Goal: Task Accomplishment & Management: Manage account settings

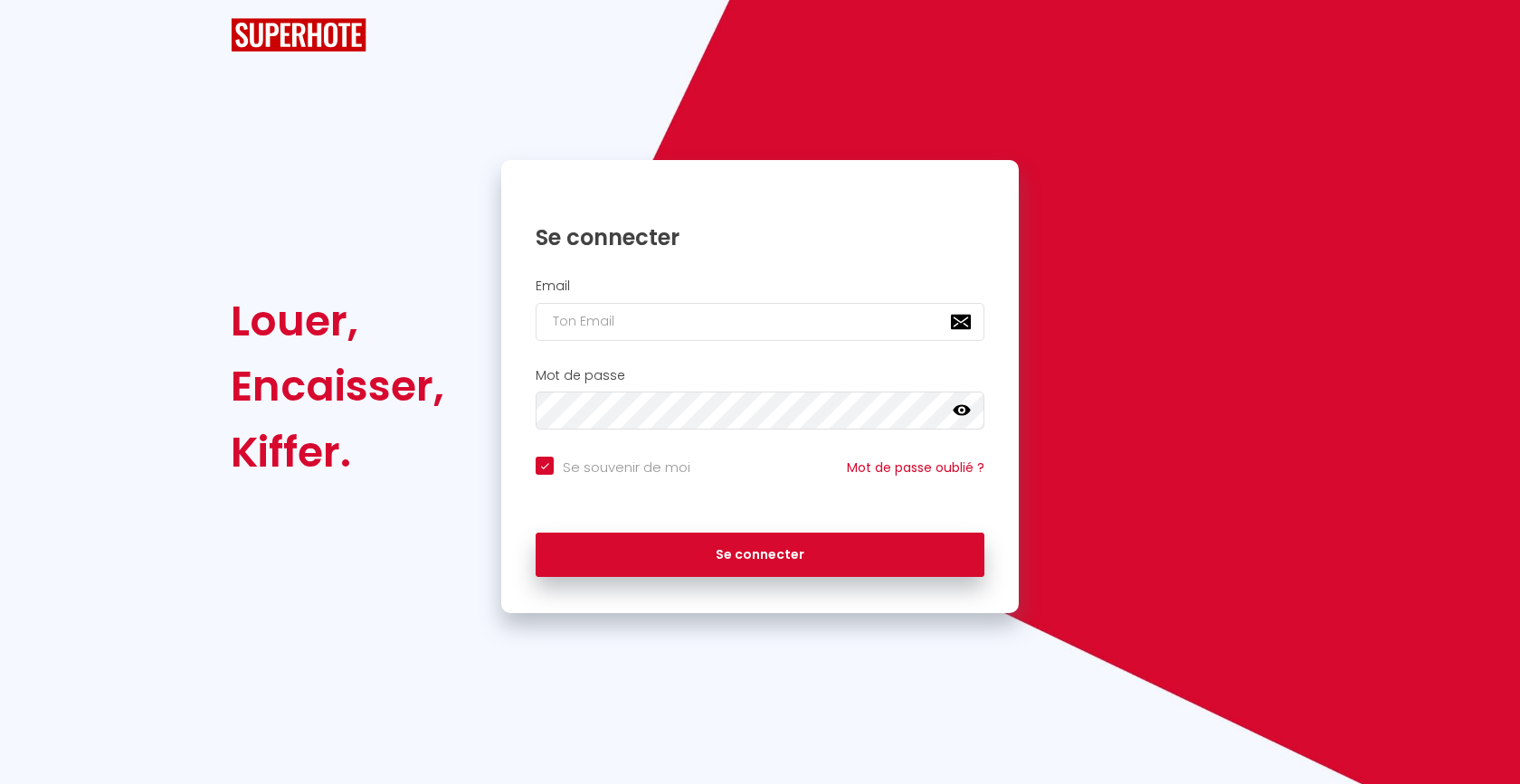
checkbox input "true"
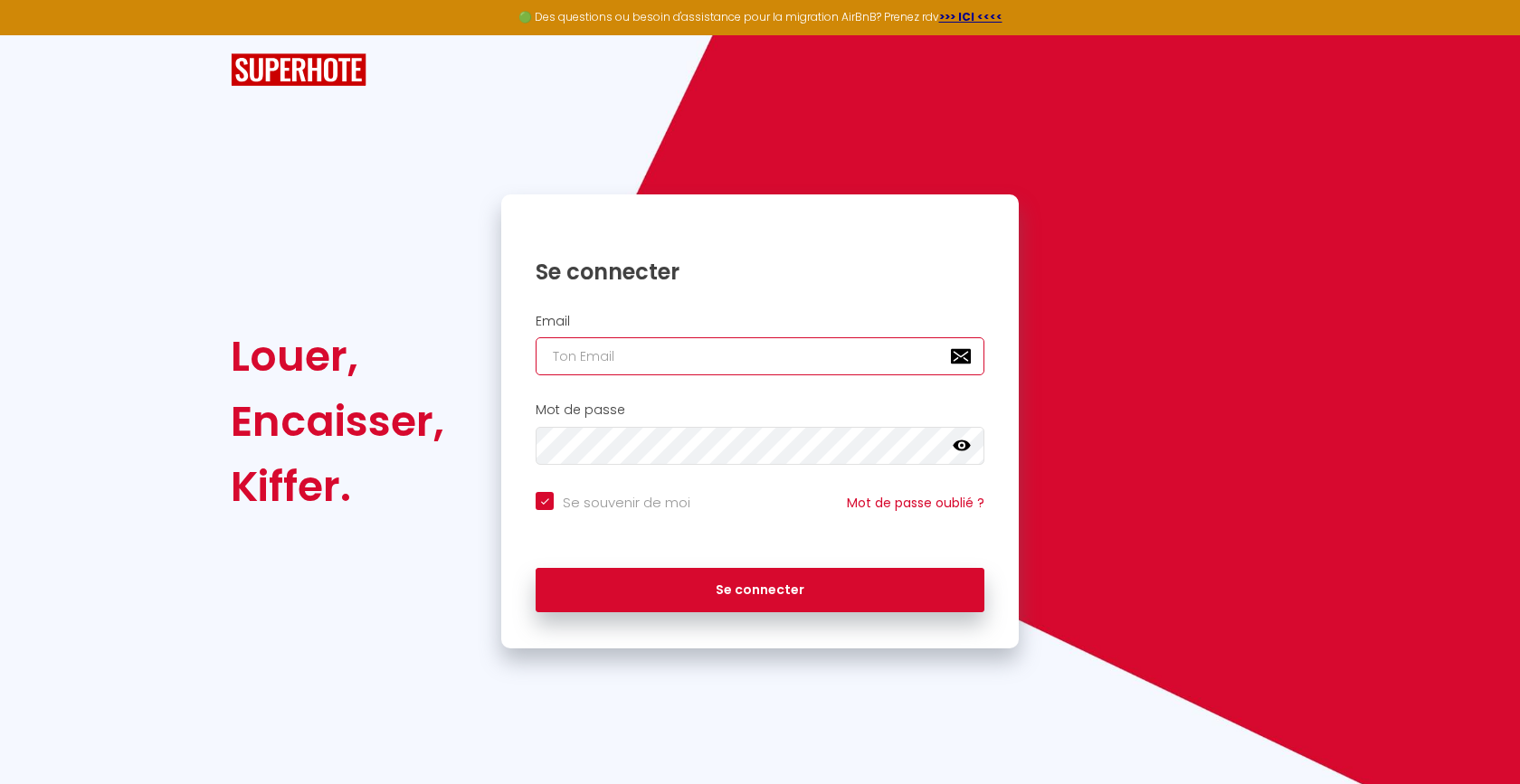
click at [625, 346] on input "email" at bounding box center [760, 356] width 448 height 38
type input "[EMAIL_ADDRESS][DOMAIN_NAME]"
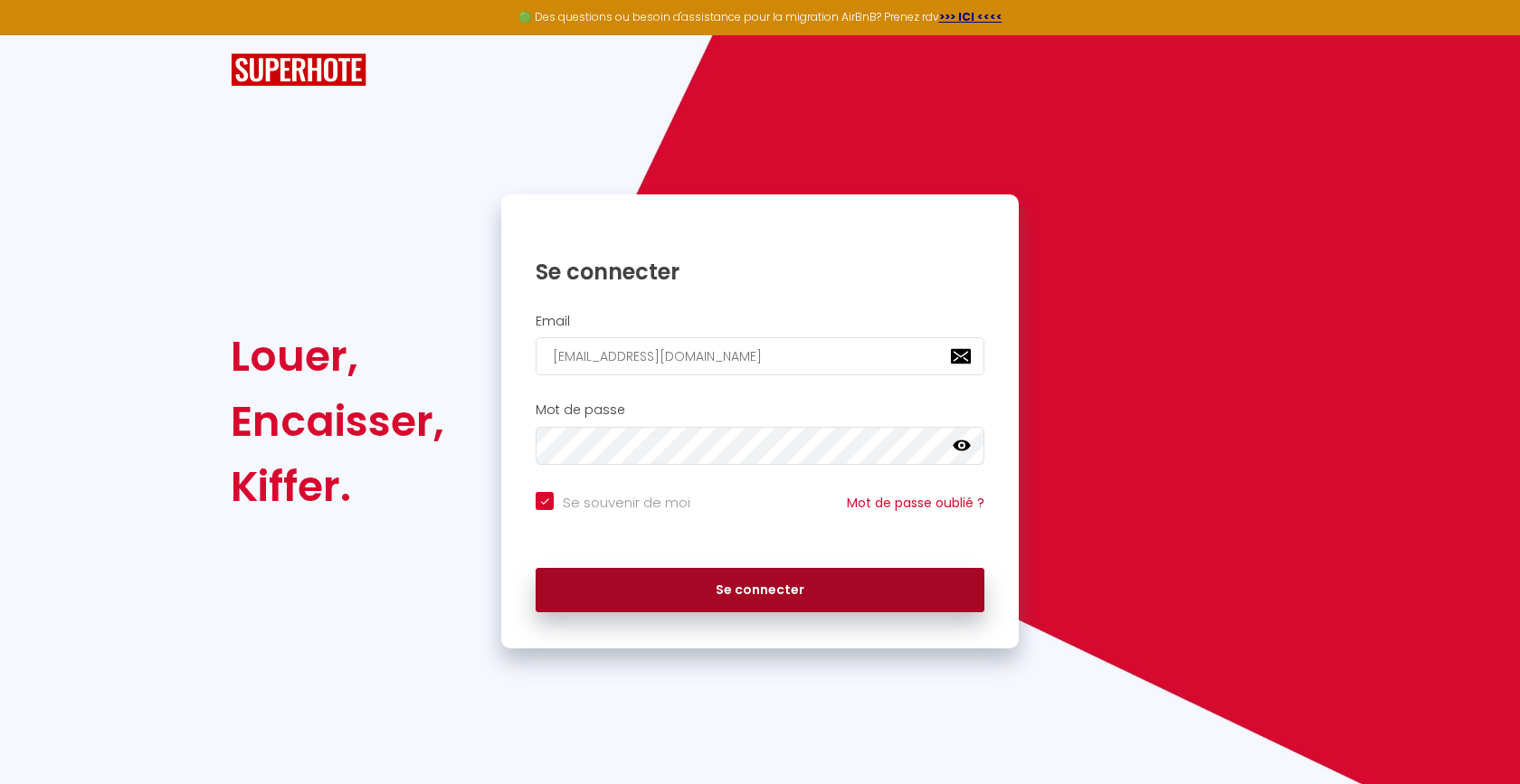
click at [693, 584] on button "Se connecter" at bounding box center [760, 590] width 448 height 45
checkbox input "true"
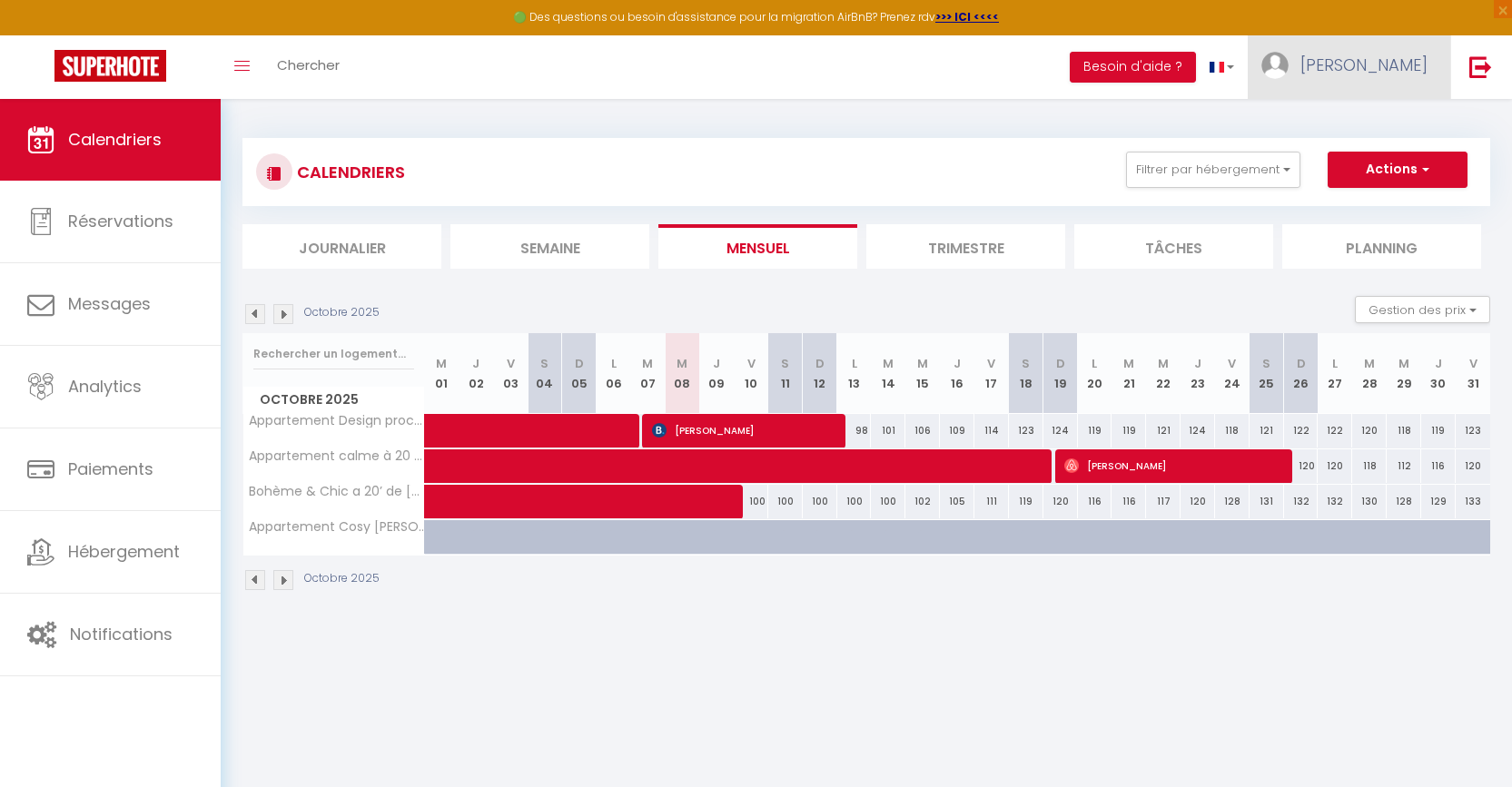
click at [1379, 72] on span "[PERSON_NAME]" at bounding box center [1364, 66] width 127 height 23
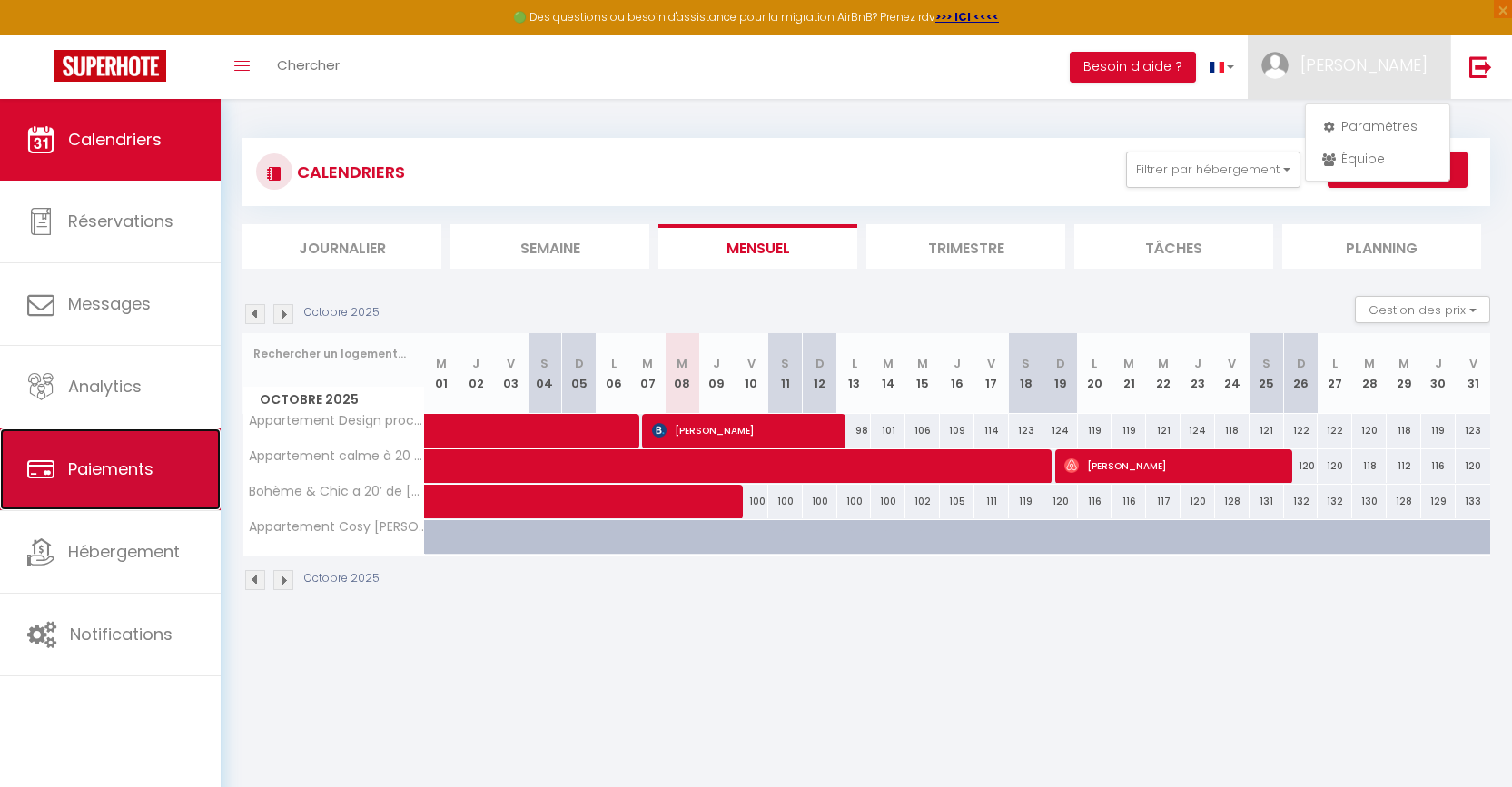
click at [107, 455] on link "Paiements" at bounding box center [110, 469] width 221 height 82
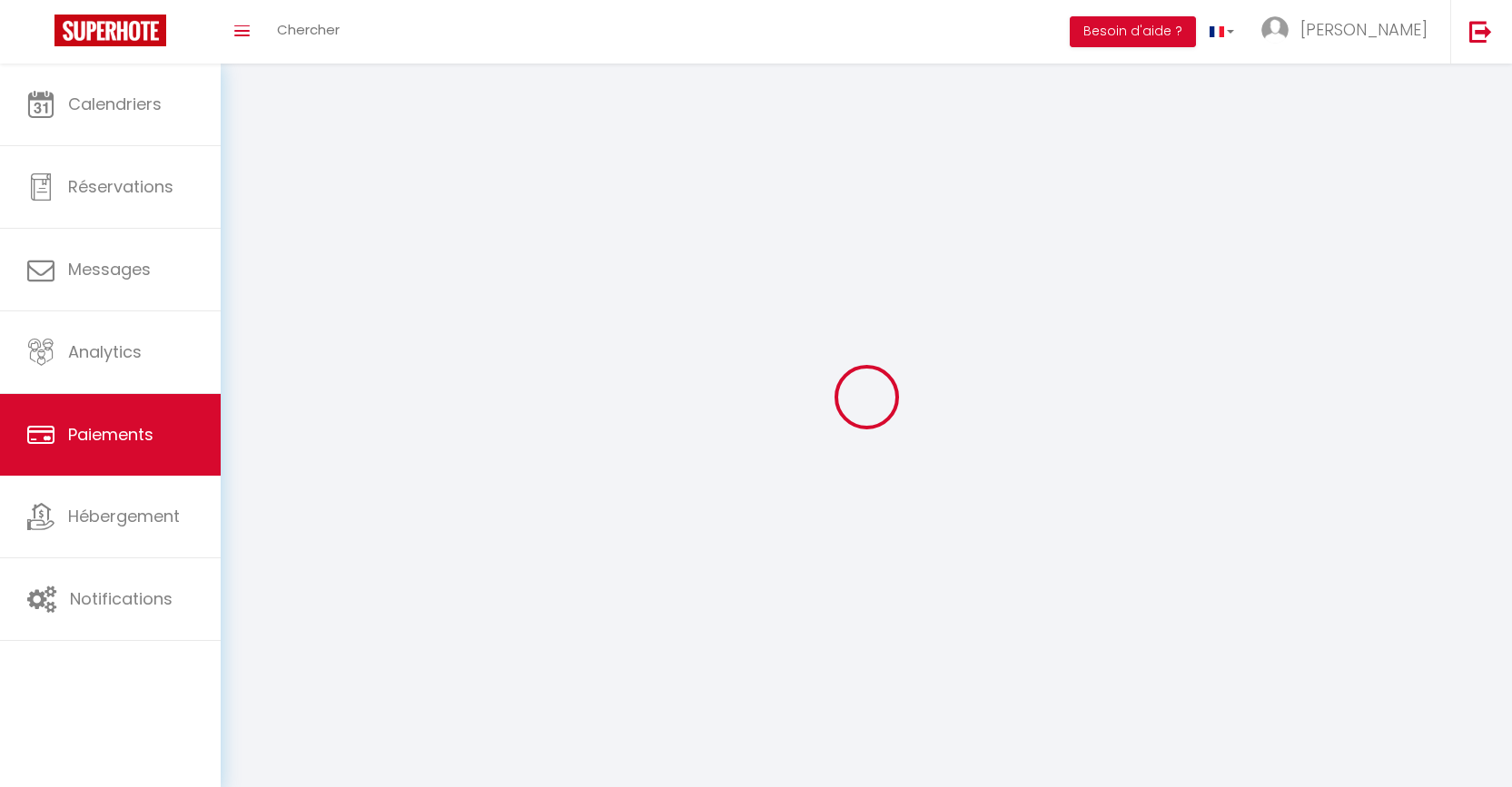
select select "2"
select select "0"
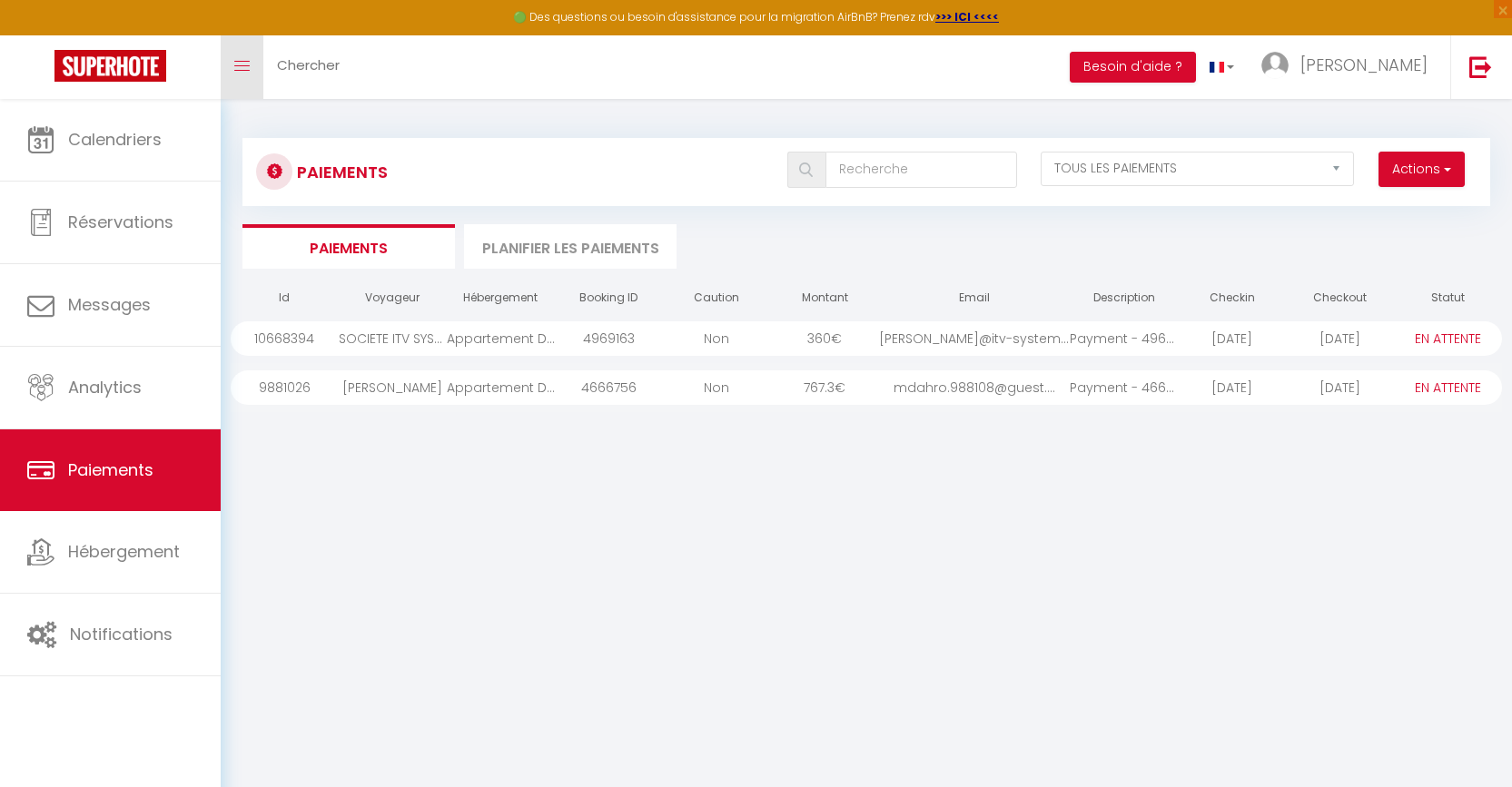
click at [255, 69] on link "Toggle menubar" at bounding box center [242, 67] width 42 height 64
click at [241, 66] on span at bounding box center [242, 66] width 15 height 2
click at [93, 63] on img at bounding box center [111, 66] width 112 height 32
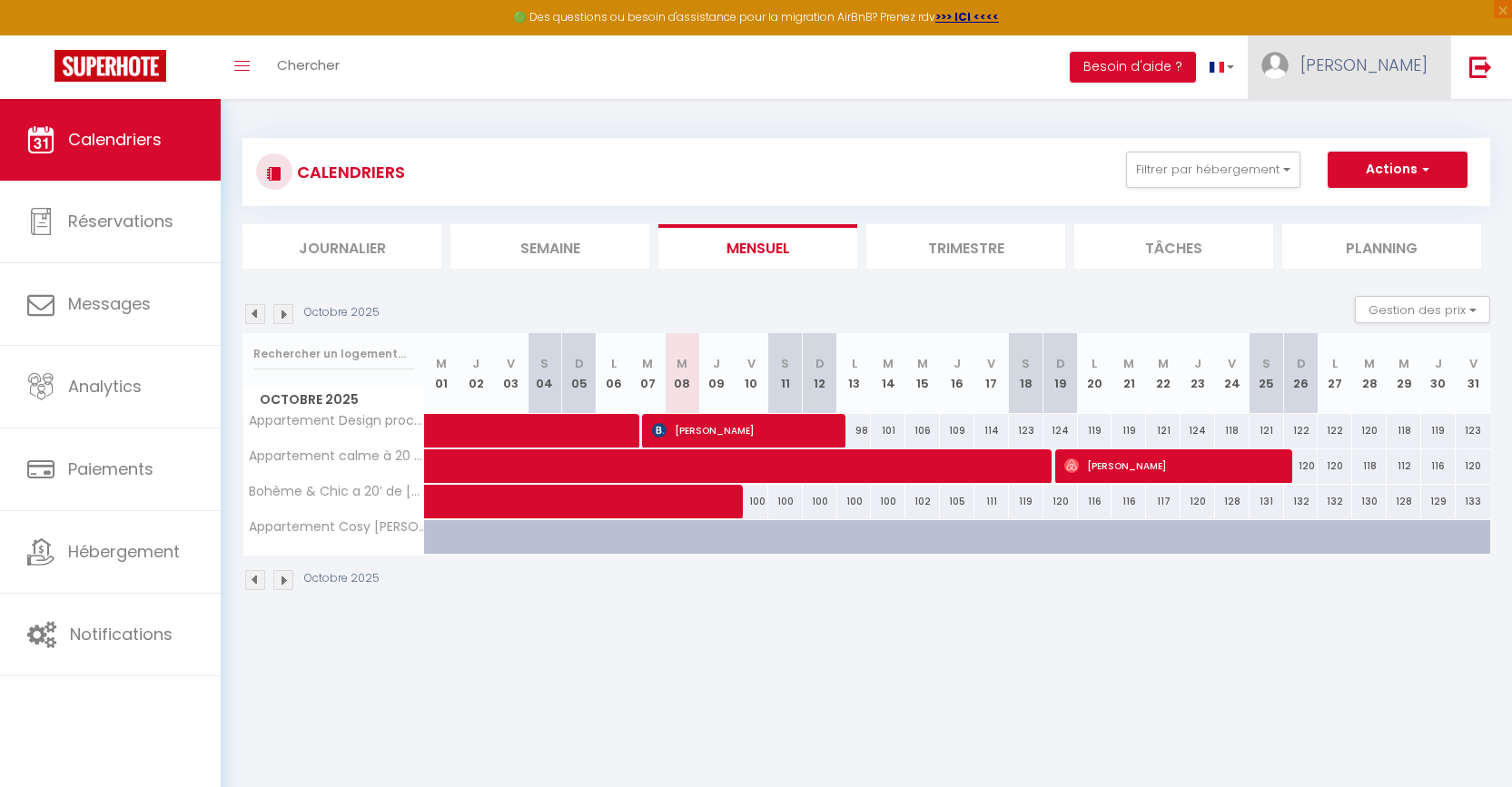
click at [1373, 68] on span "[PERSON_NAME]" at bounding box center [1364, 66] width 127 height 23
click at [1366, 135] on link "Paramètres" at bounding box center [1377, 126] width 134 height 31
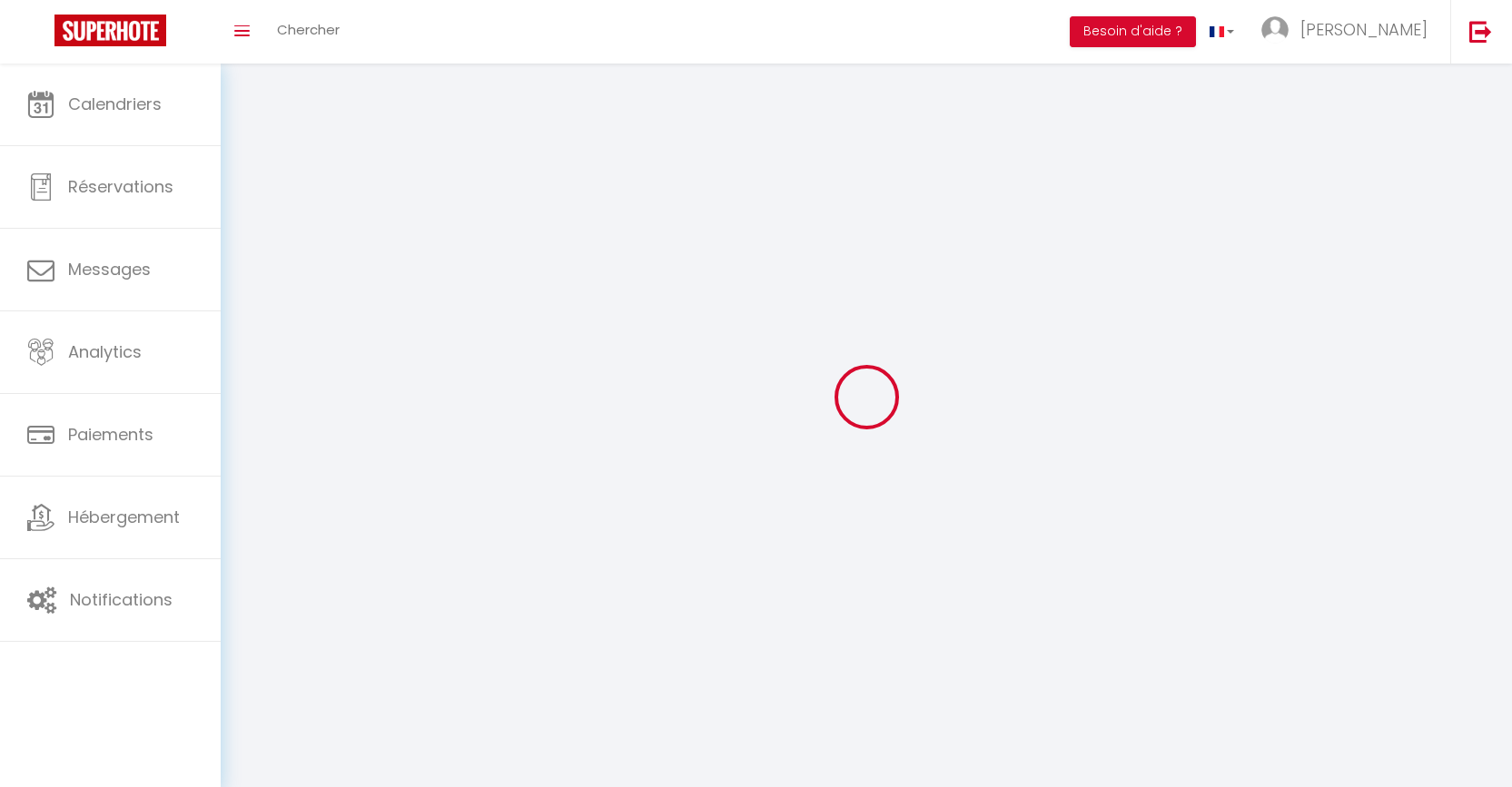
type input "[PERSON_NAME]"
type input "0652553384"
type input "[STREET_ADDRESS]"
type input "91600"
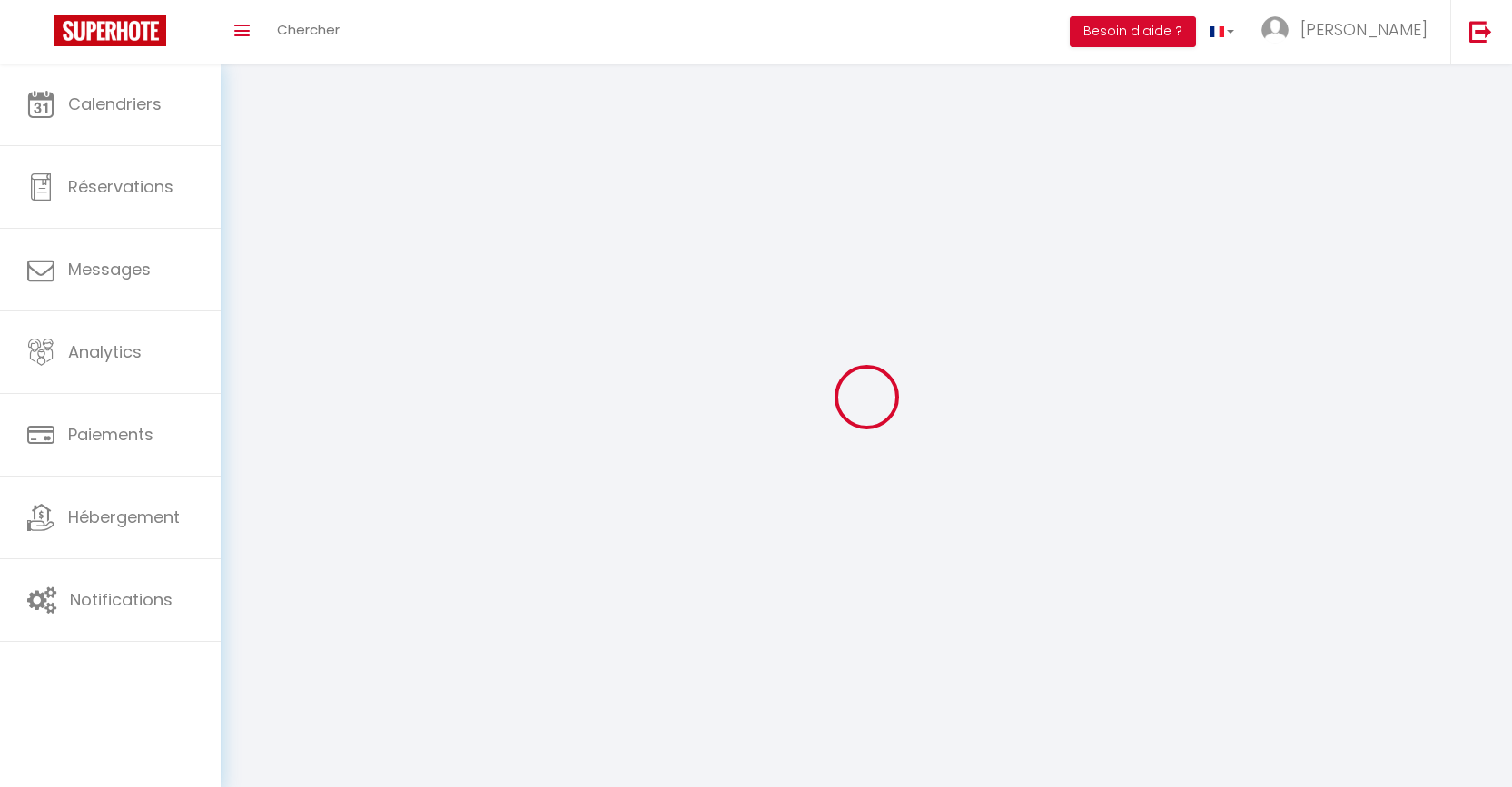
type input "Savigny sur Orge"
type input "Sk34Z3wwT6luLyRTLWlWrpCKq"
type input "oVvnwCNbLOp6eiyJ7Cfnr8jaV"
type input "Sk34Z3wwT6luLyRTLWlWrpCKq"
type input "oVvnwCNbLOp6eiyJ7Cfnr8jaV"
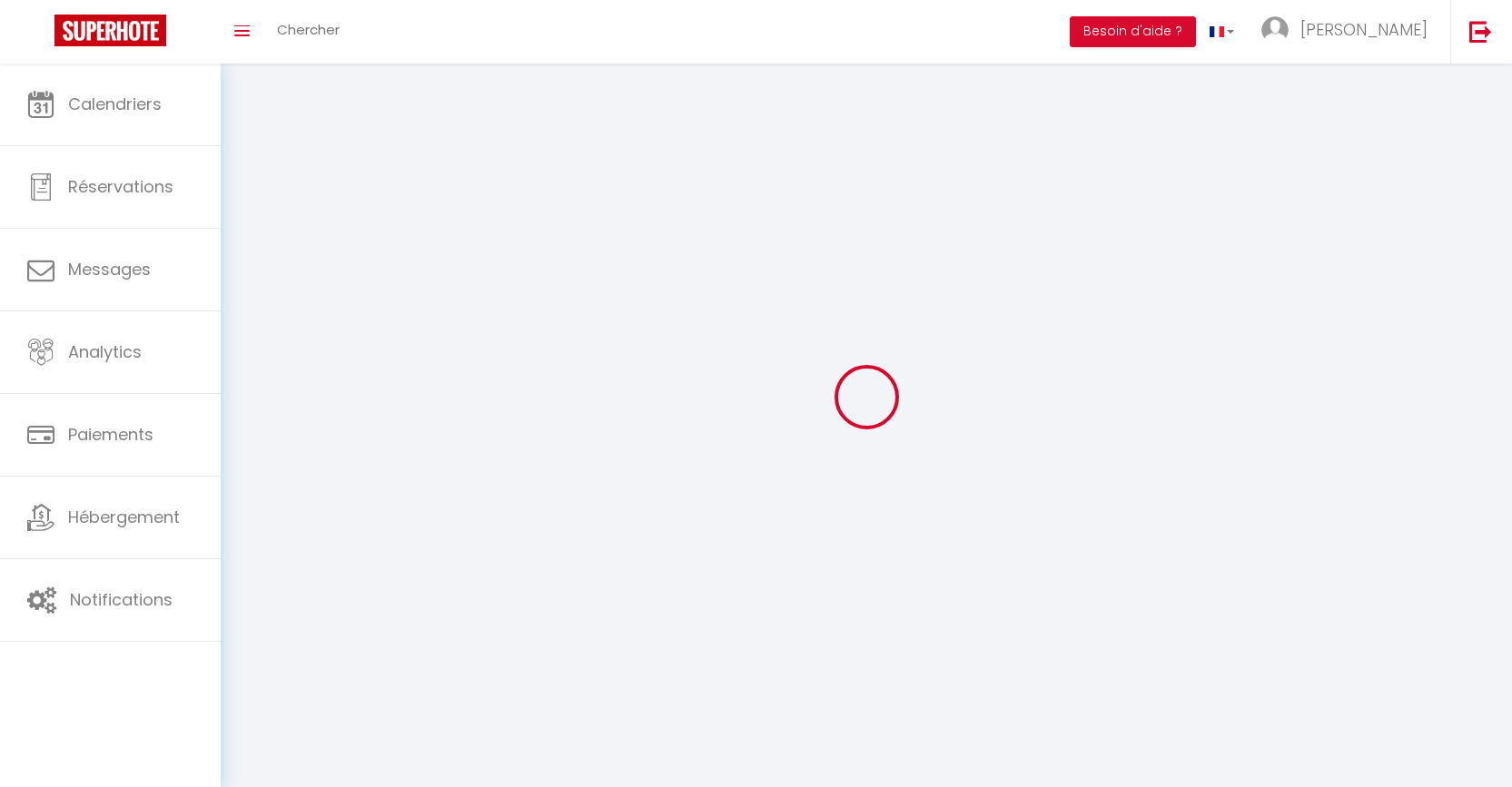
type input "[URL][DOMAIN_NAME]"
select select "28"
select select "fr"
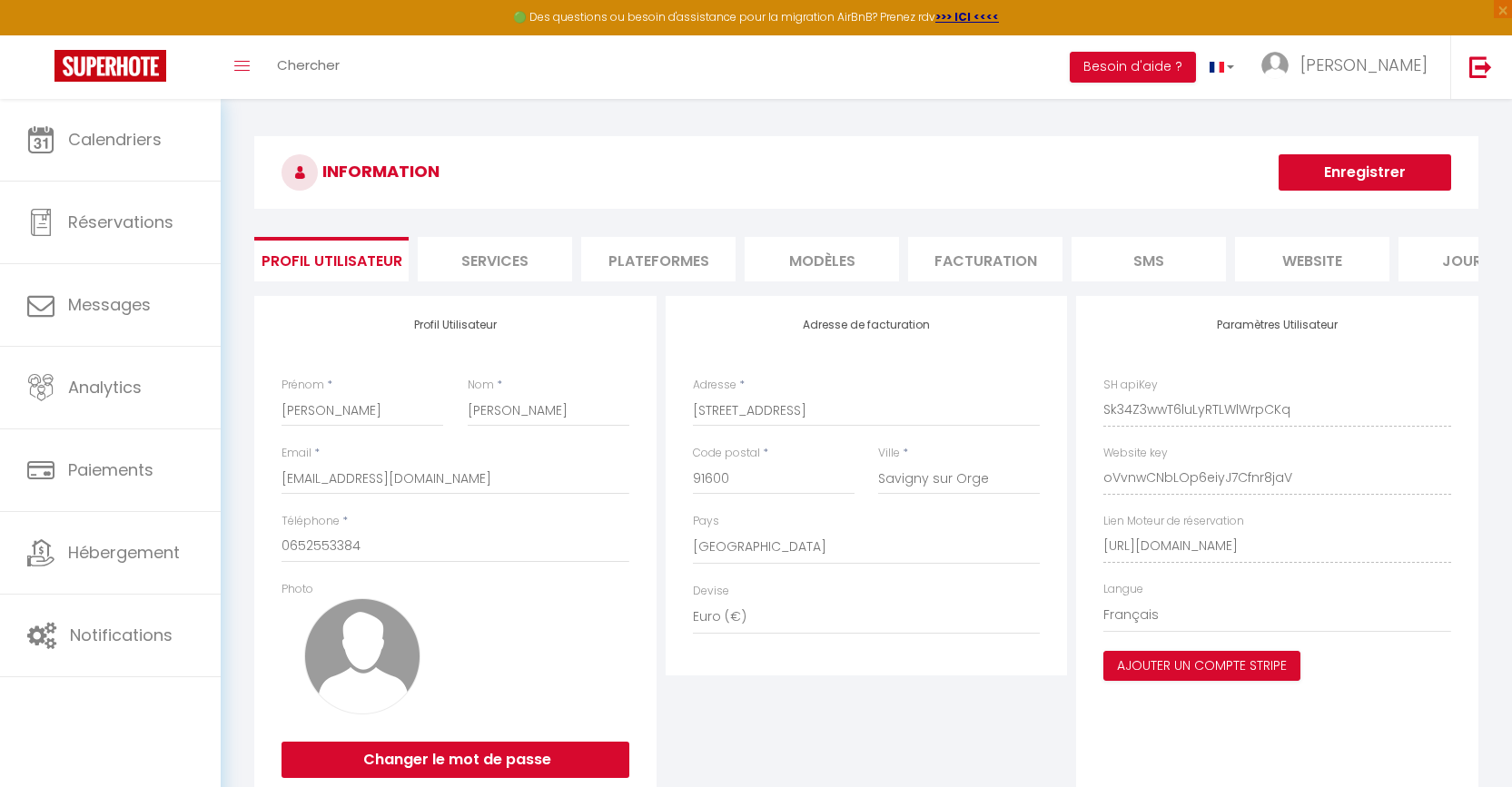
click at [577, 218] on div "INFORMATION Enregistrer" at bounding box center [866, 177] width 1224 height 83
click at [1021, 258] on li "Facturation" at bounding box center [985, 259] width 154 height 44
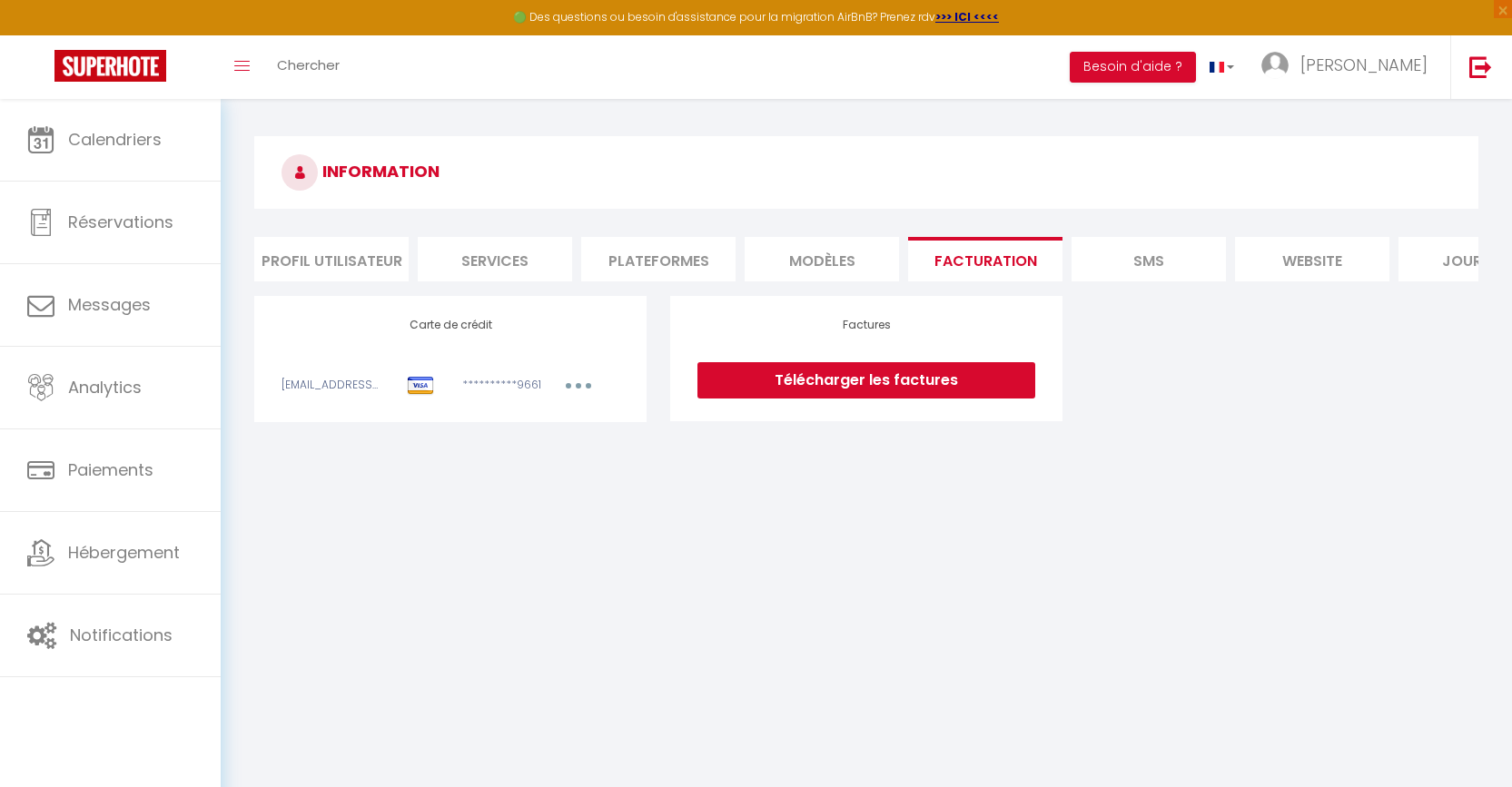
click at [882, 396] on link "Télécharger les factures" at bounding box center [866, 380] width 338 height 37
click at [1238, 405] on div "**********" at bounding box center [866, 358] width 1248 height 126
click at [797, 396] on link "Télécharger les factures" at bounding box center [866, 380] width 338 height 37
click at [1386, 55] on span "[PERSON_NAME]" at bounding box center [1364, 66] width 127 height 23
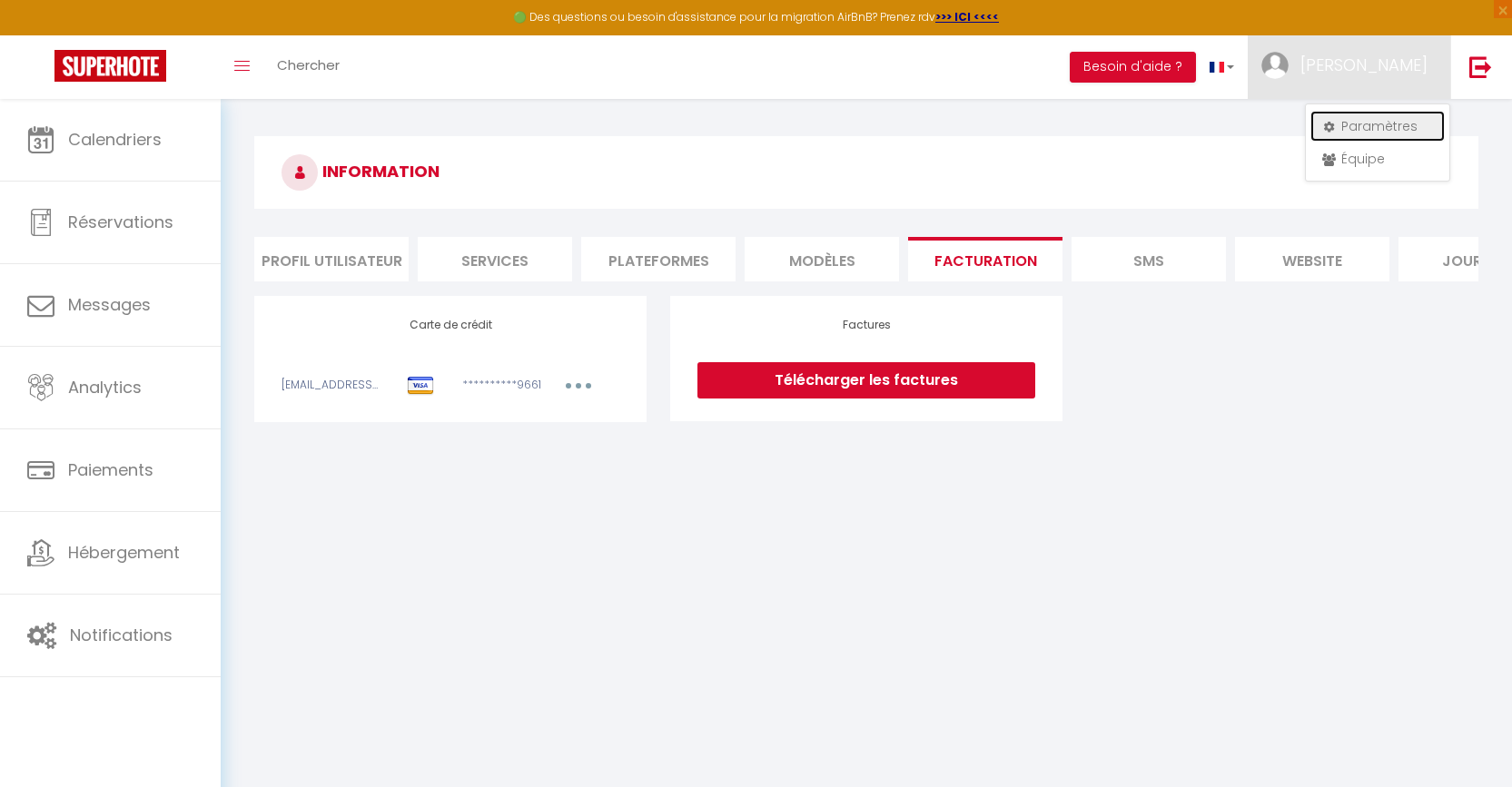
click at [1352, 125] on link "Paramètres" at bounding box center [1377, 126] width 134 height 31
click at [1369, 129] on link "Paramètres" at bounding box center [1377, 126] width 134 height 31
click at [903, 130] on div "INFORMATION Profil Utilisateur Services Plateformes MODÈLES Facturation SMS web…" at bounding box center [866, 286] width 1291 height 374
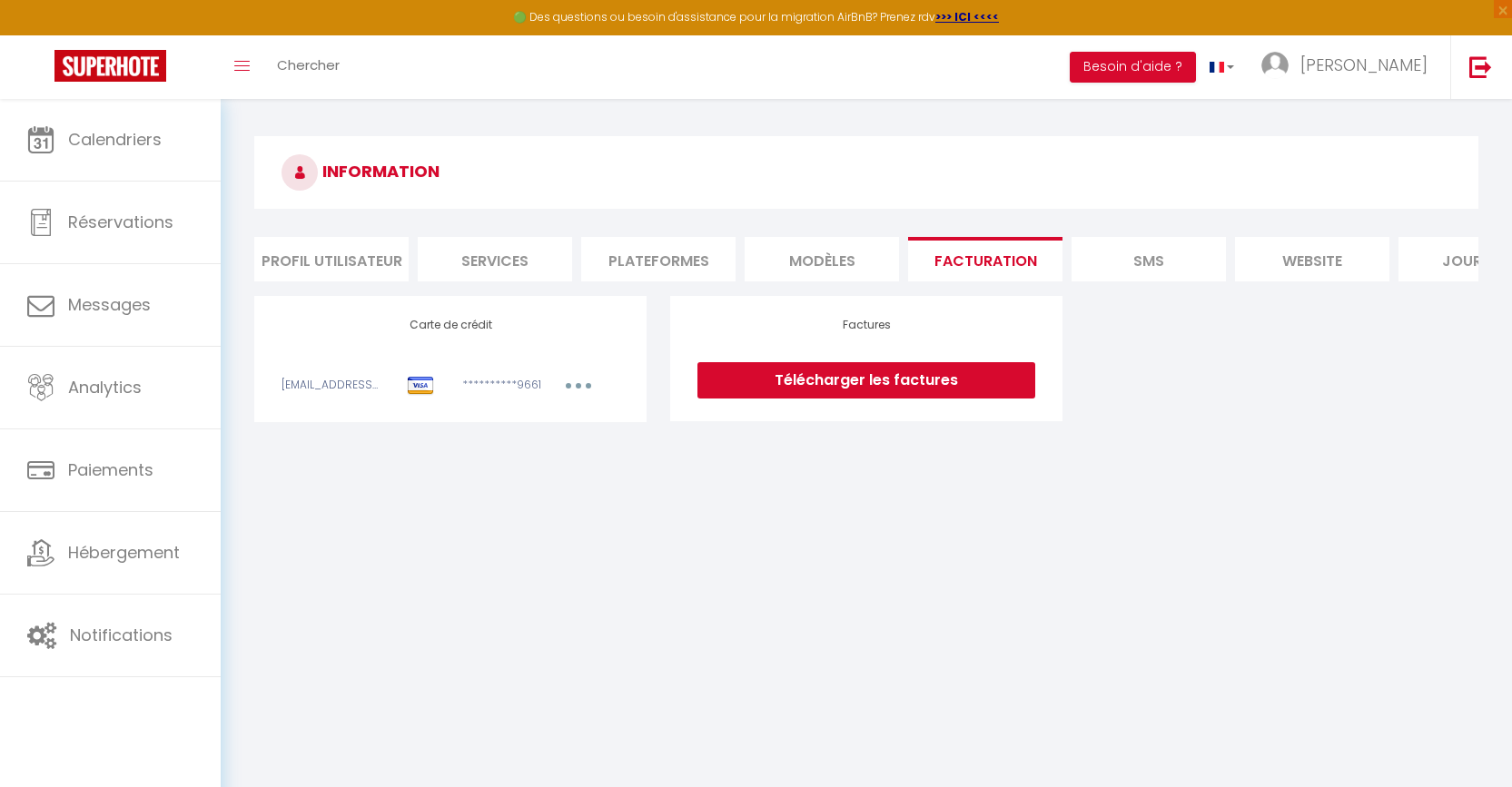
click at [349, 256] on li "Profil Utilisateur" at bounding box center [332, 259] width 154 height 44
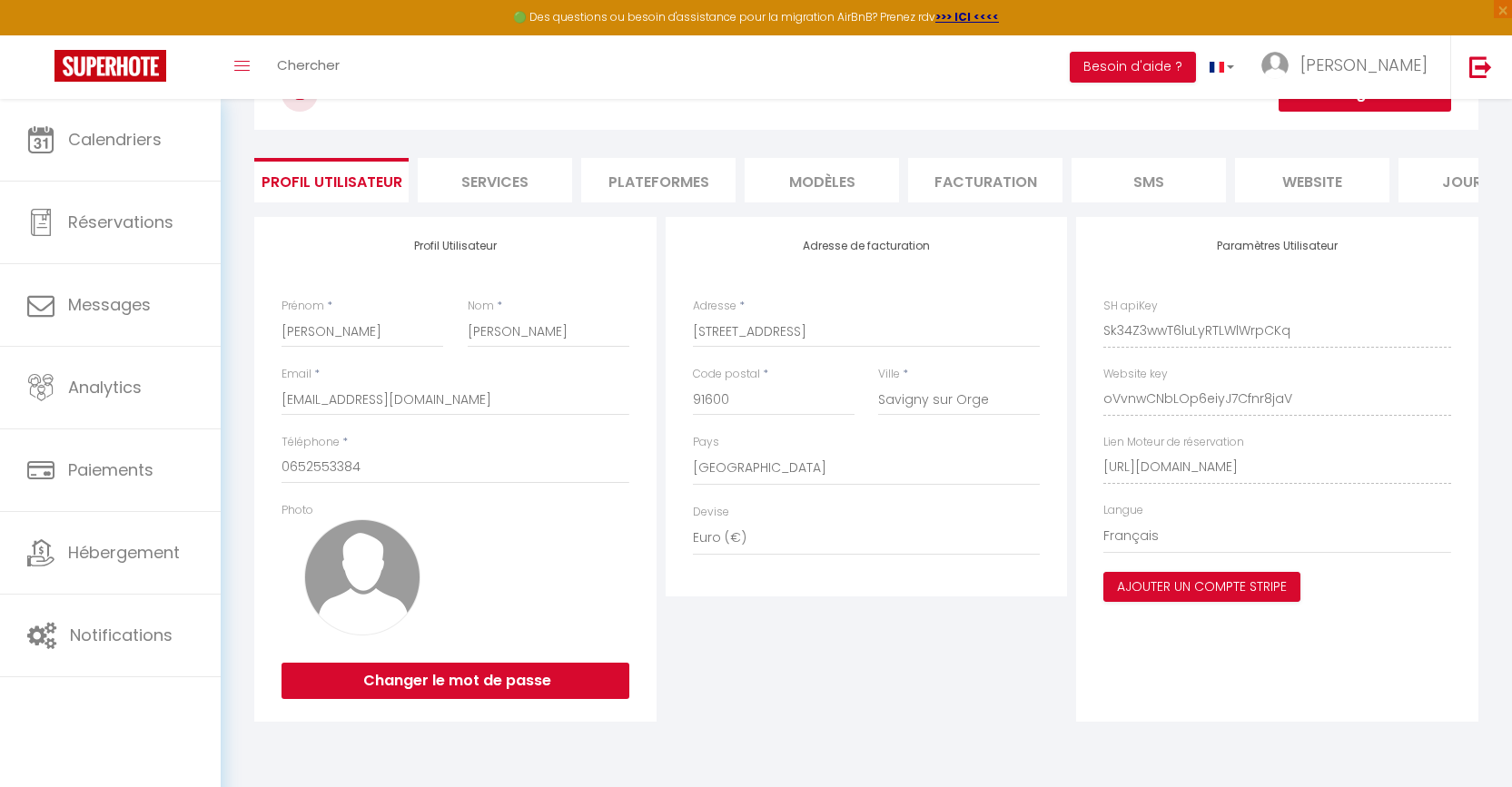
scroll to position [87, 0]
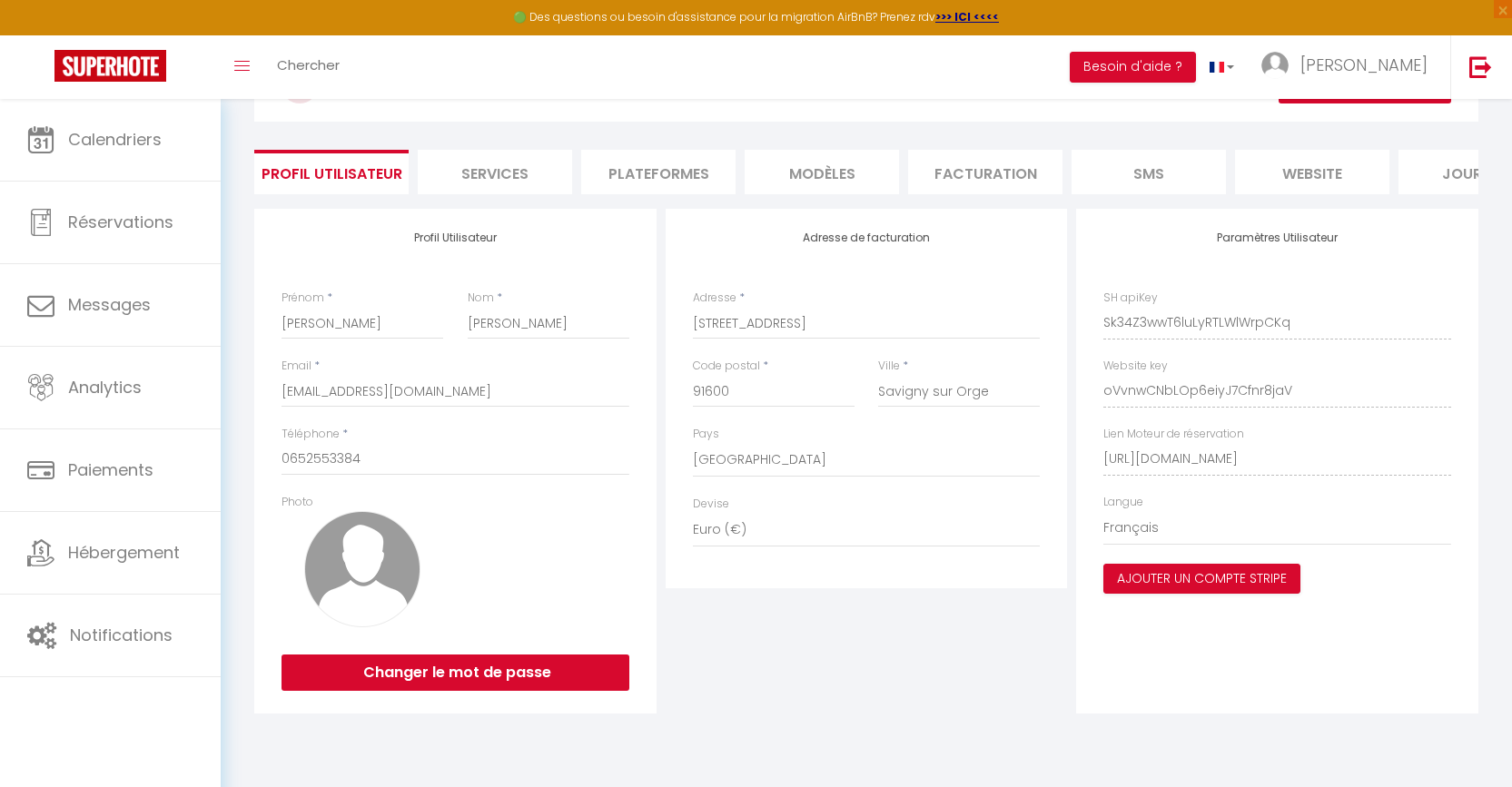
click at [970, 181] on li "Facturation" at bounding box center [985, 171] width 154 height 44
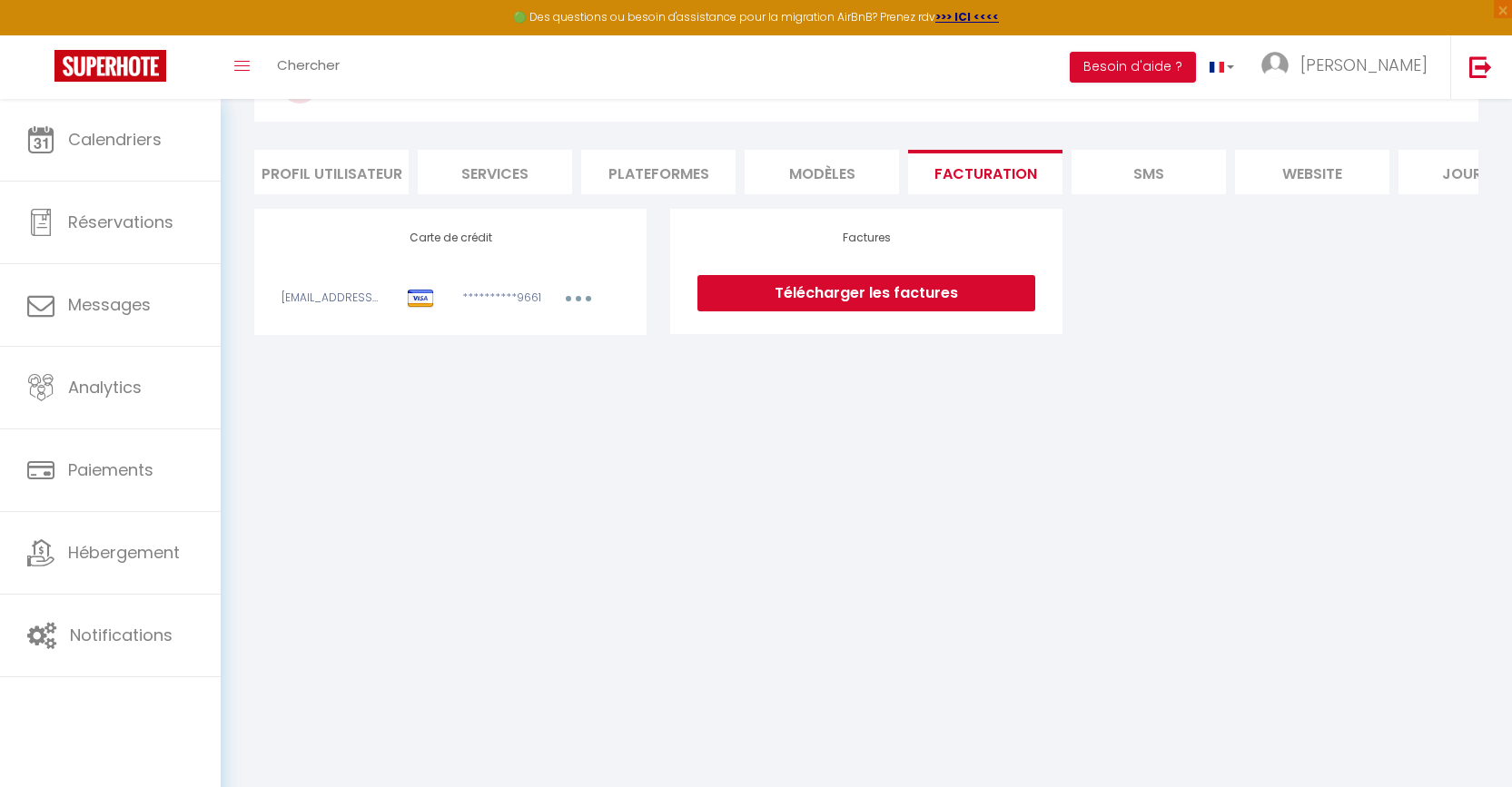
click at [915, 311] on link "Télécharger les factures" at bounding box center [866, 293] width 338 height 37
click at [1472, 75] on img at bounding box center [1480, 66] width 23 height 23
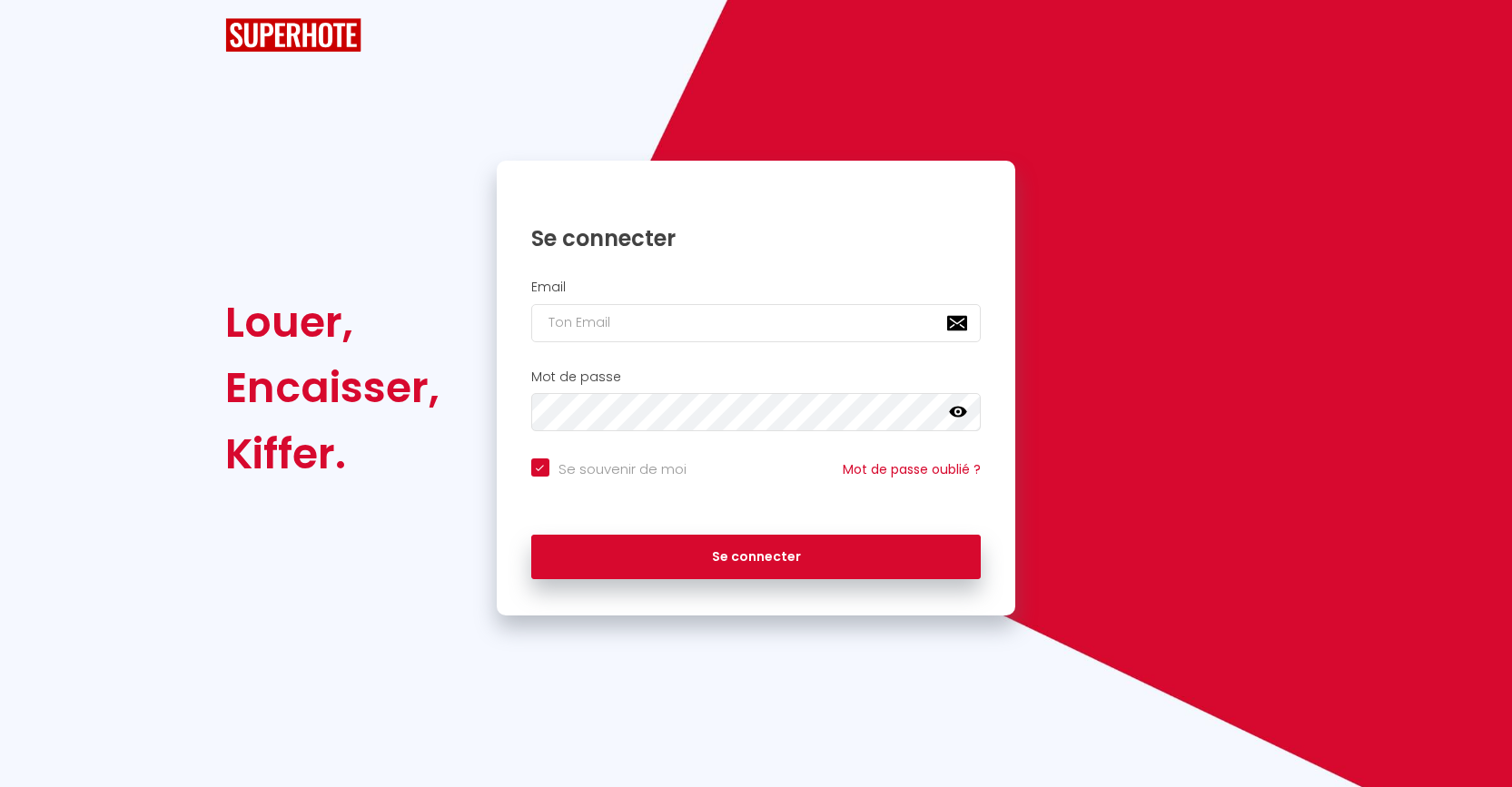
checkbox input "true"
